Goal: Task Accomplishment & Management: Manage account settings

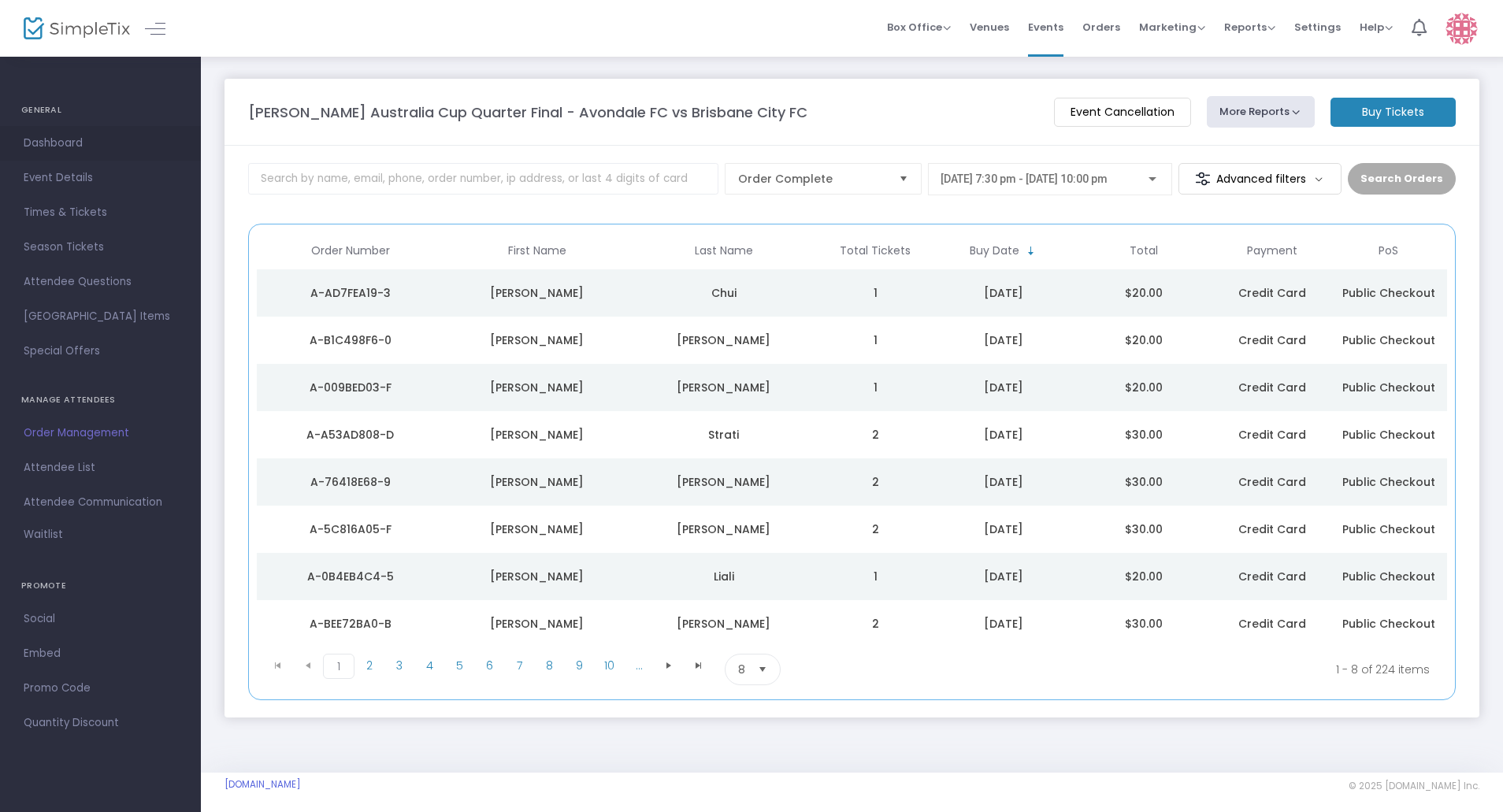
click at [70, 144] on span "Dashboard" at bounding box center [100, 143] width 153 height 20
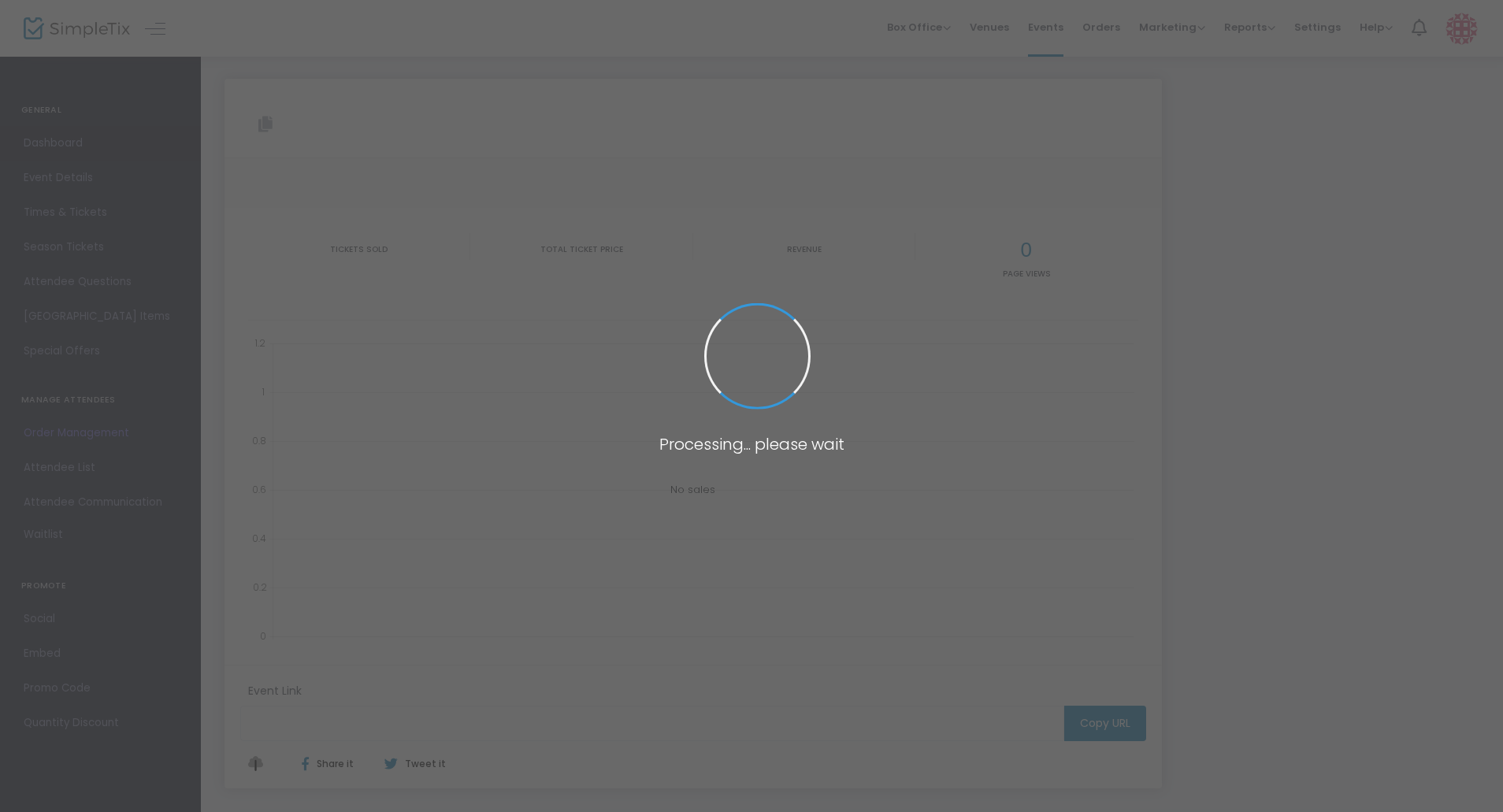
type input "[URL][DOMAIN_NAME][PERSON_NAME]"
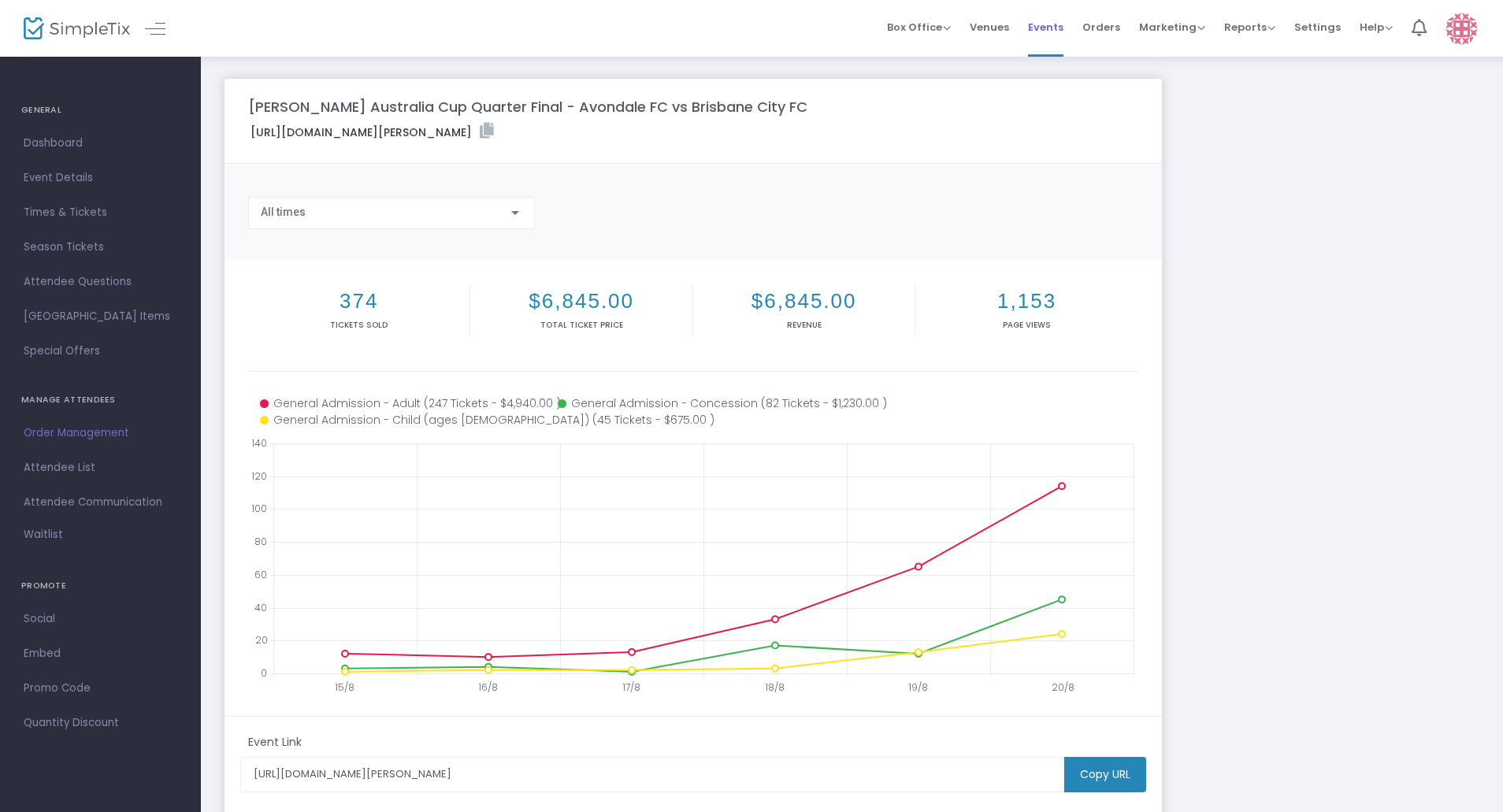
click at [1042, 27] on span "Events" at bounding box center [1046, 27] width 36 height 40
